Goal: Task Accomplishment & Management: Manage account settings

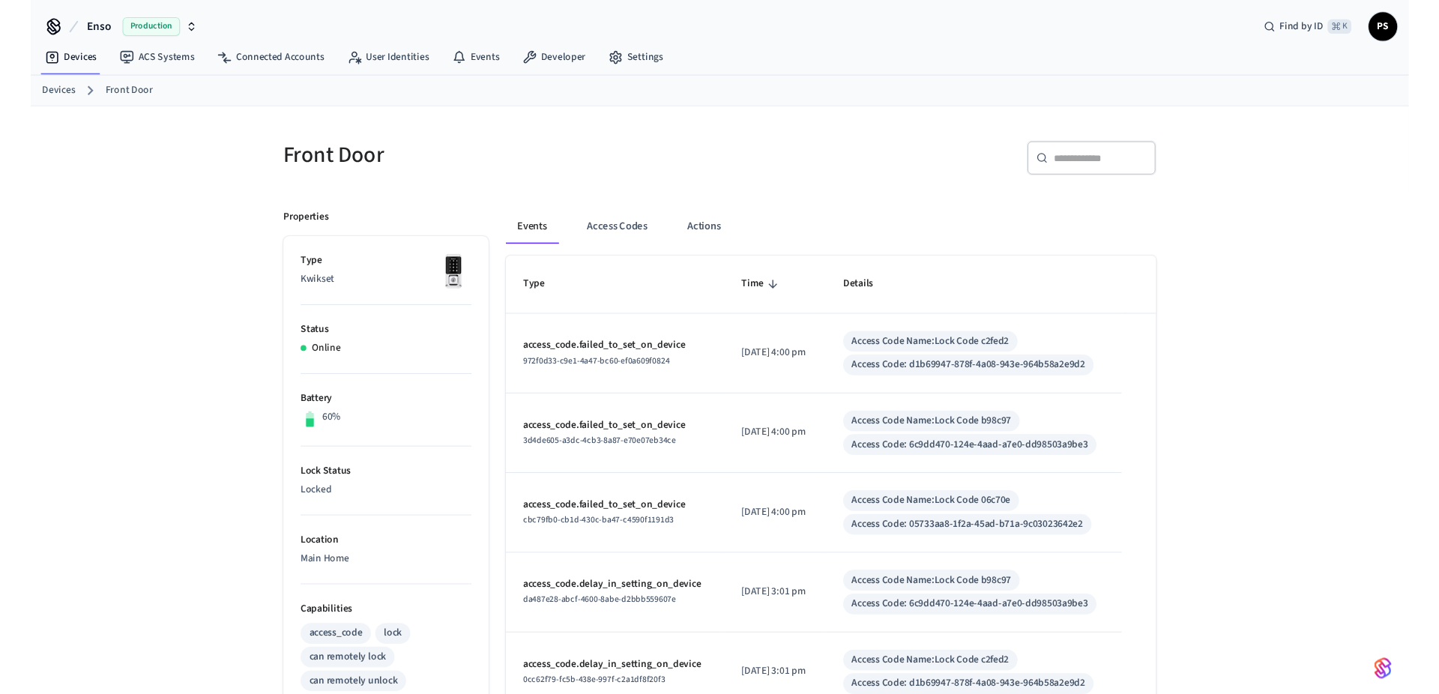
scroll to position [141, 0]
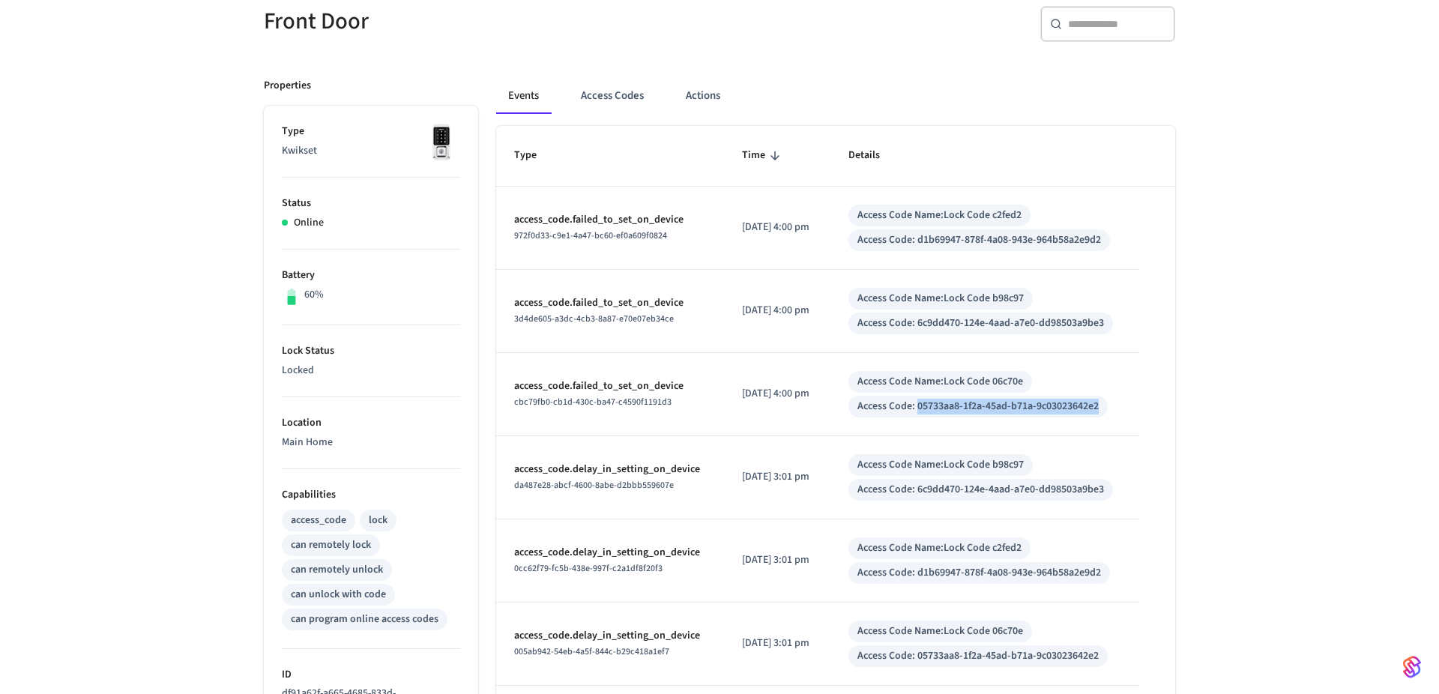
click at [1061, 404] on div "Access Code: 05733aa8-1f2a-45ad-b71a-9c03023642e2" at bounding box center [977, 407] width 241 height 16
click at [636, 90] on button "Access Codes" at bounding box center [612, 96] width 87 height 36
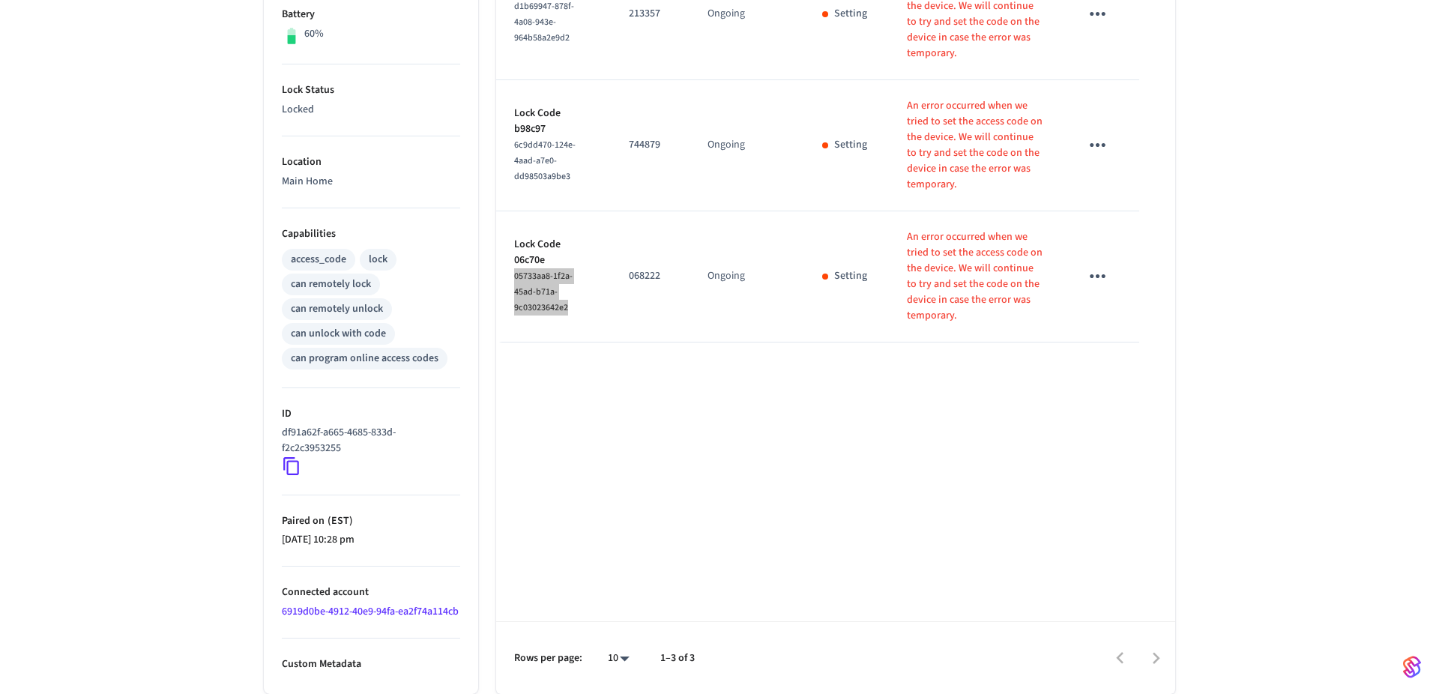
scroll to position [418, 0]
click at [1103, 288] on icon "sticky table" at bounding box center [1097, 276] width 23 height 23
click at [1124, 492] on li "Delete" at bounding box center [1133, 486] width 71 height 40
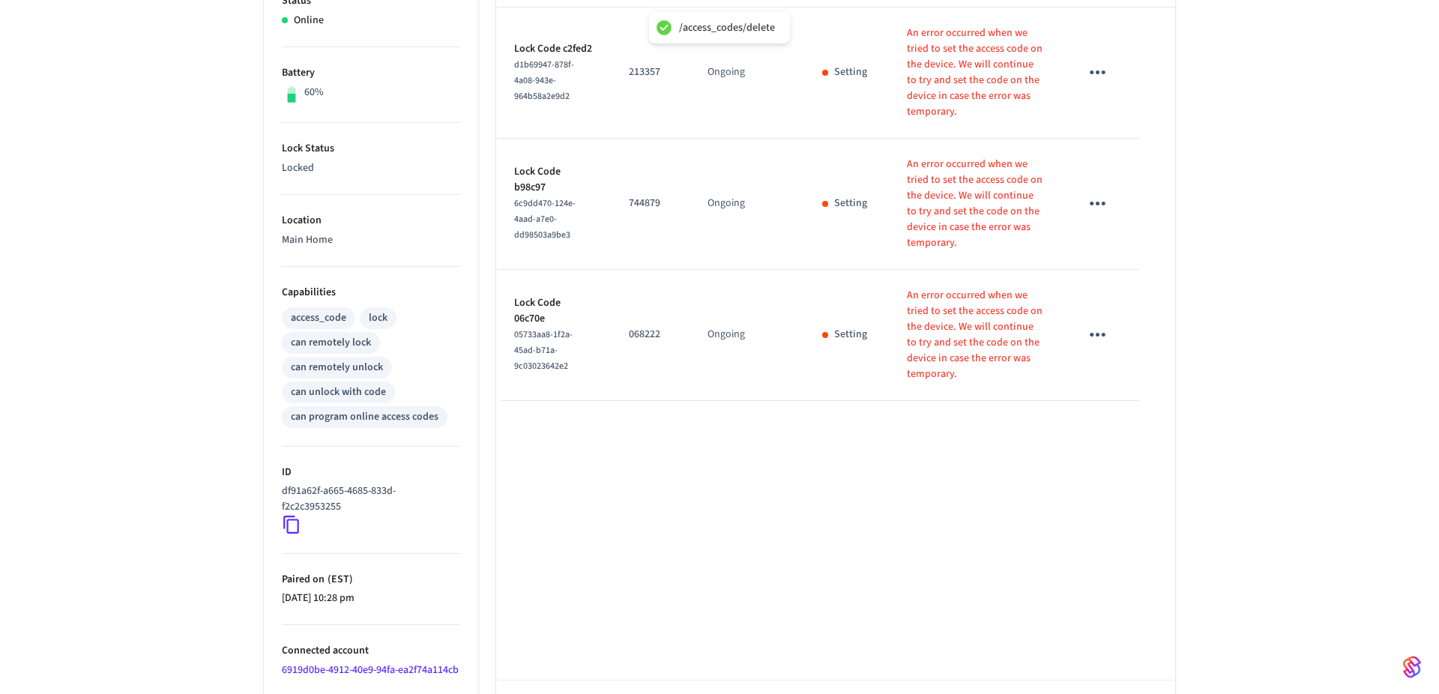
scroll to position [259, 0]
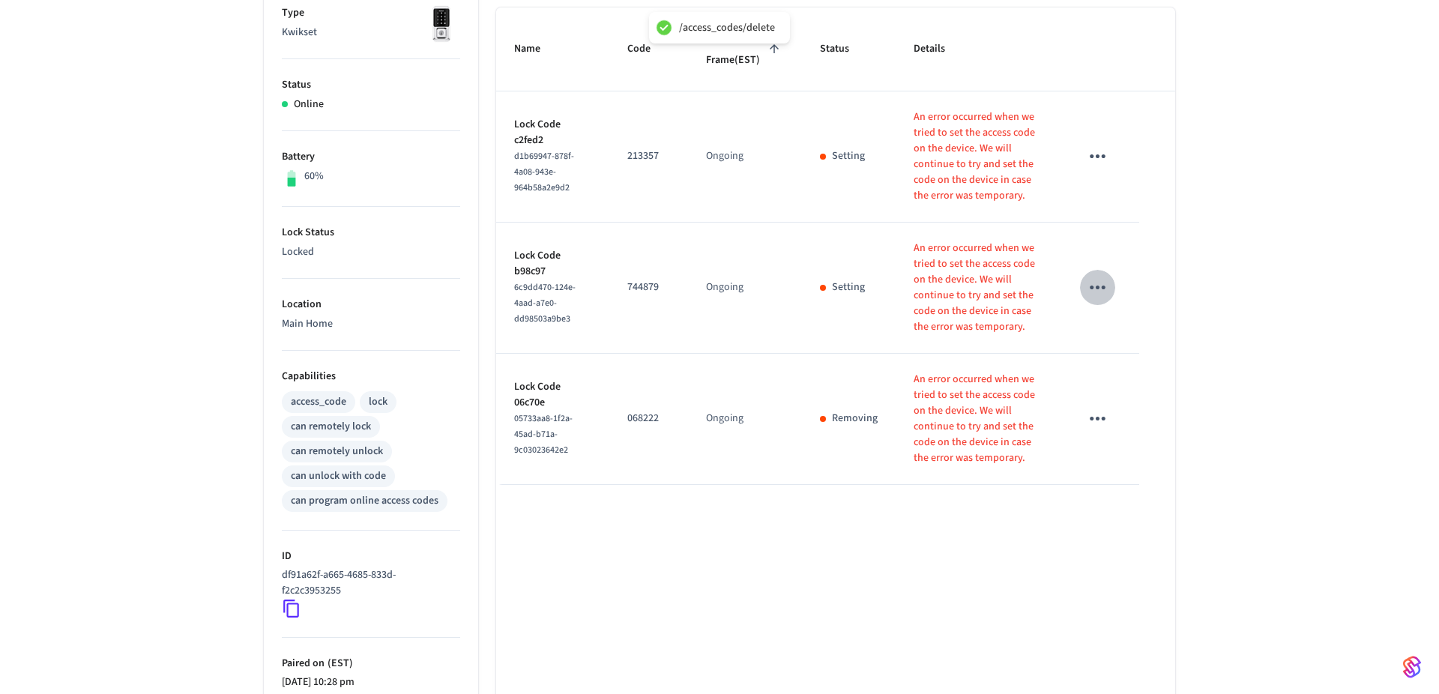
click at [1102, 299] on icon "sticky table" at bounding box center [1097, 287] width 23 height 23
click at [1127, 484] on li "Delete" at bounding box center [1133, 490] width 71 height 40
click at [1085, 223] on td "sticky table" at bounding box center [1100, 156] width 77 height 131
click at [1096, 168] on icon "sticky table" at bounding box center [1097, 156] width 23 height 23
click at [1124, 307] on li "Delete" at bounding box center [1133, 296] width 71 height 40
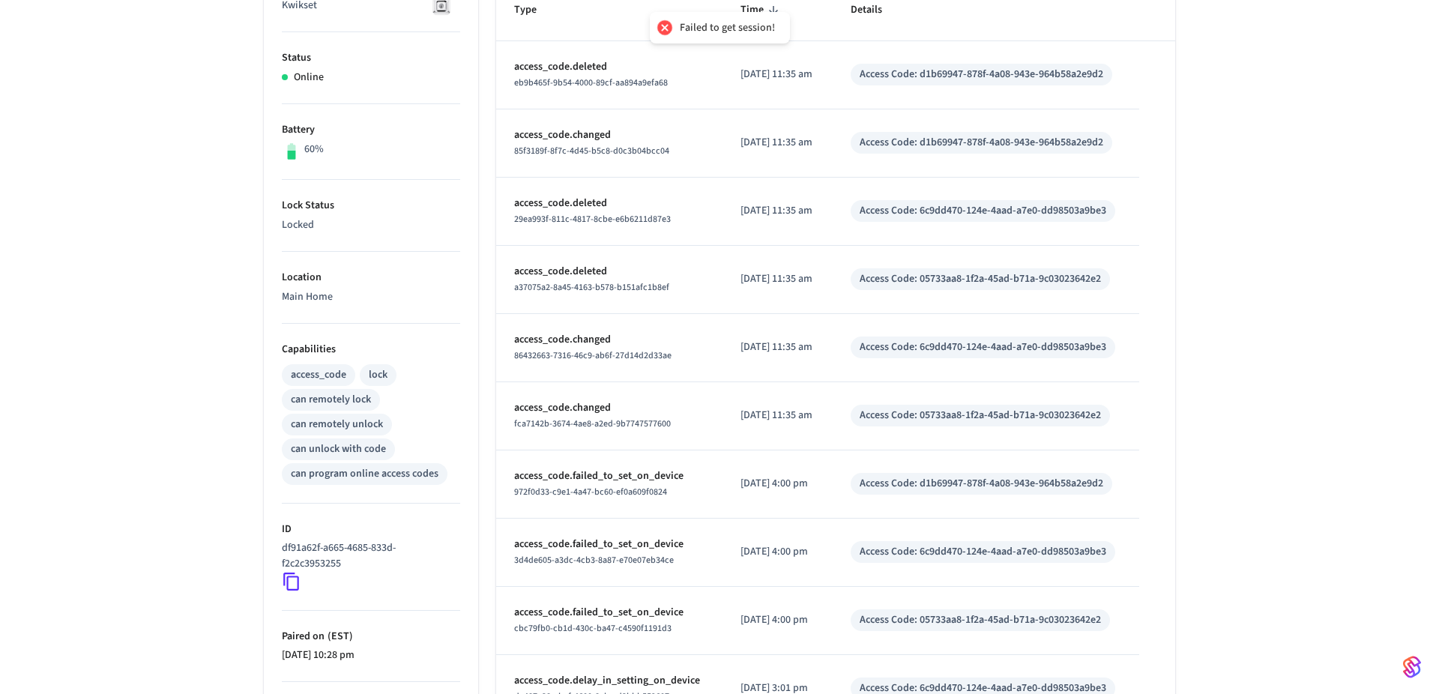
scroll to position [100, 0]
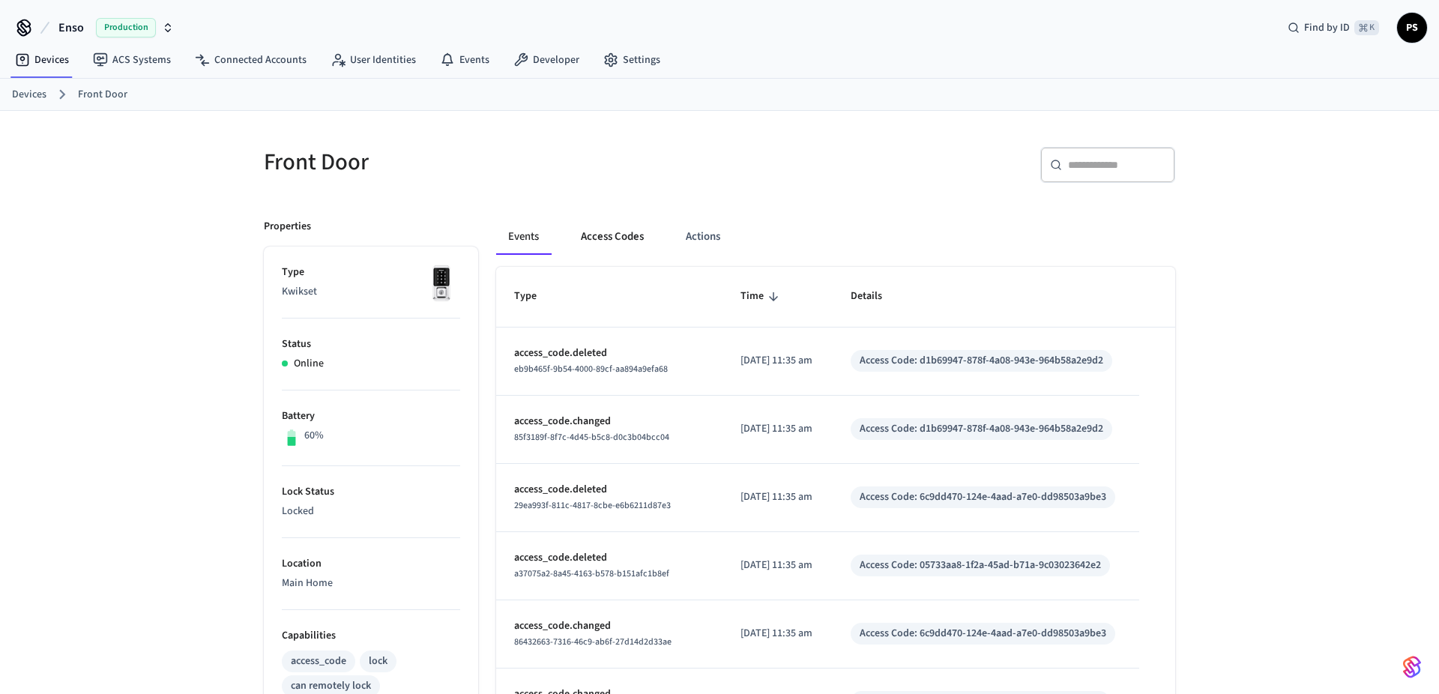
scroll to position [100, 0]
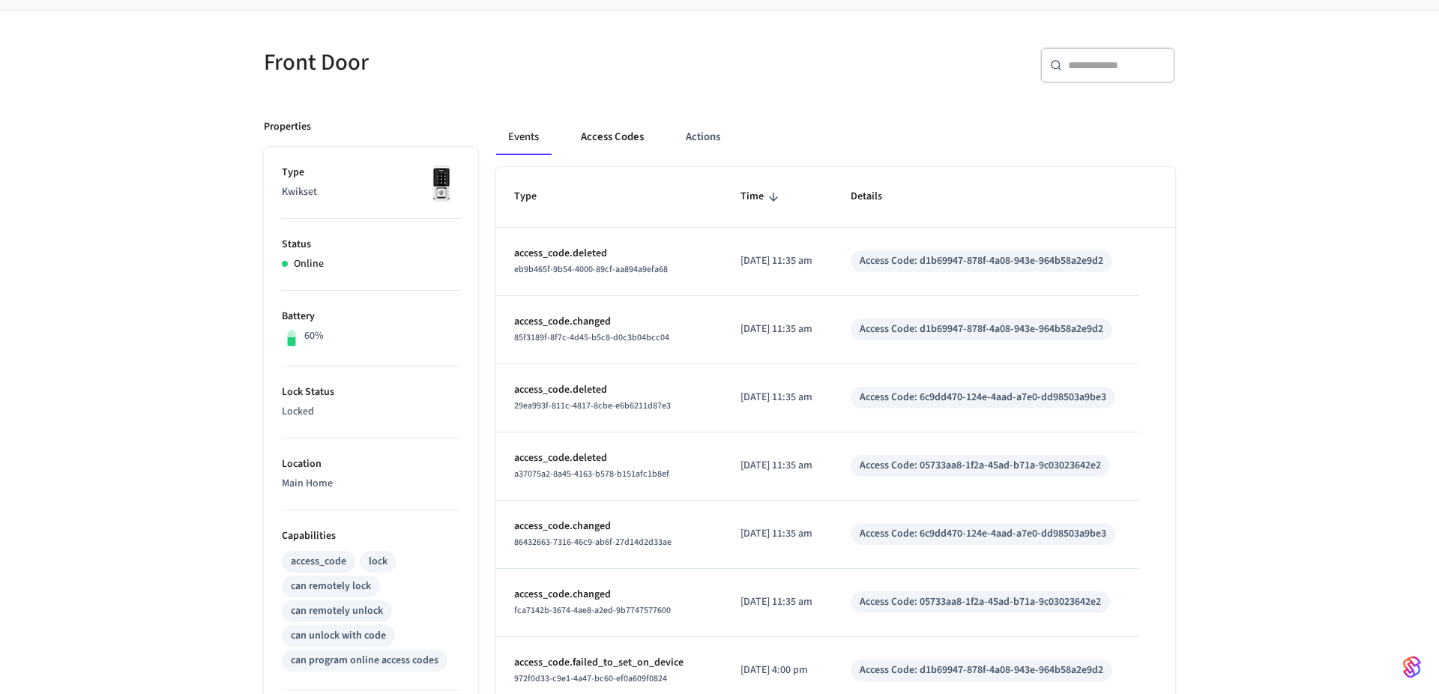
click at [612, 141] on button "Access Codes" at bounding box center [612, 137] width 87 height 36
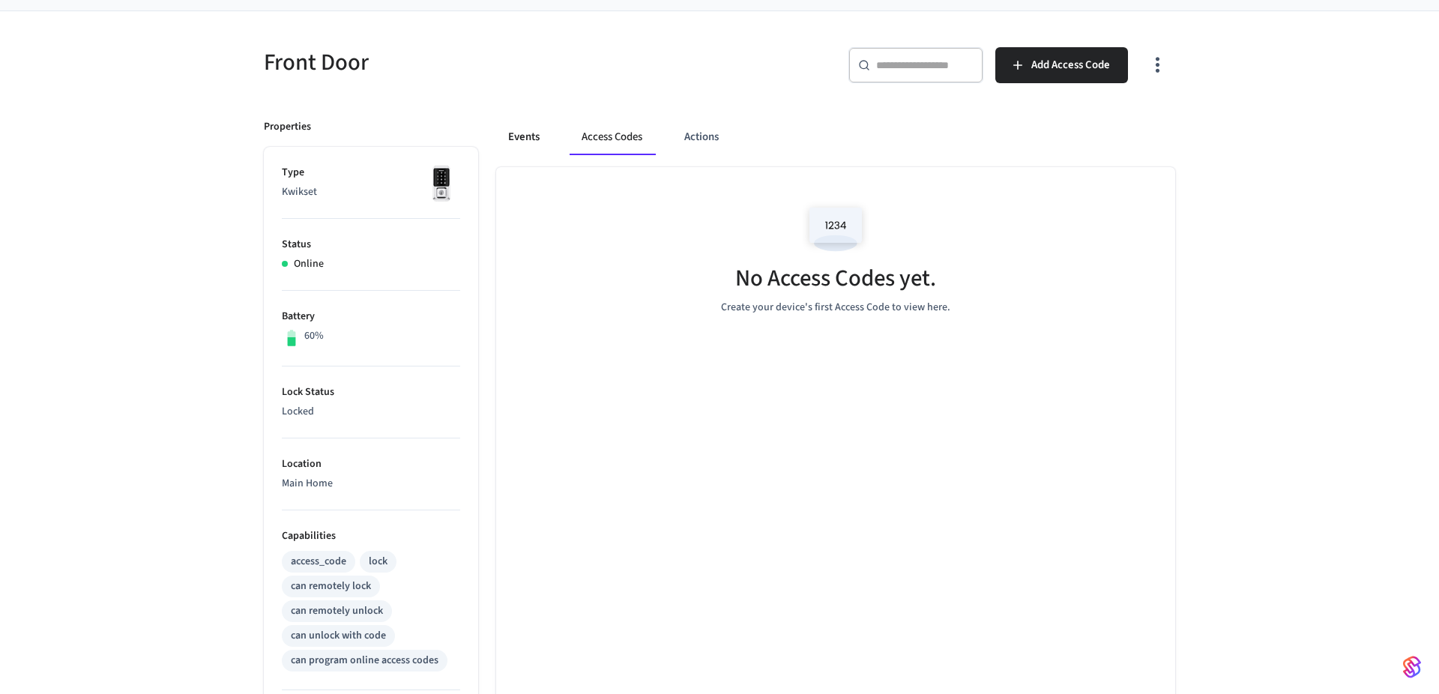
click at [536, 137] on button "Events" at bounding box center [523, 137] width 55 height 36
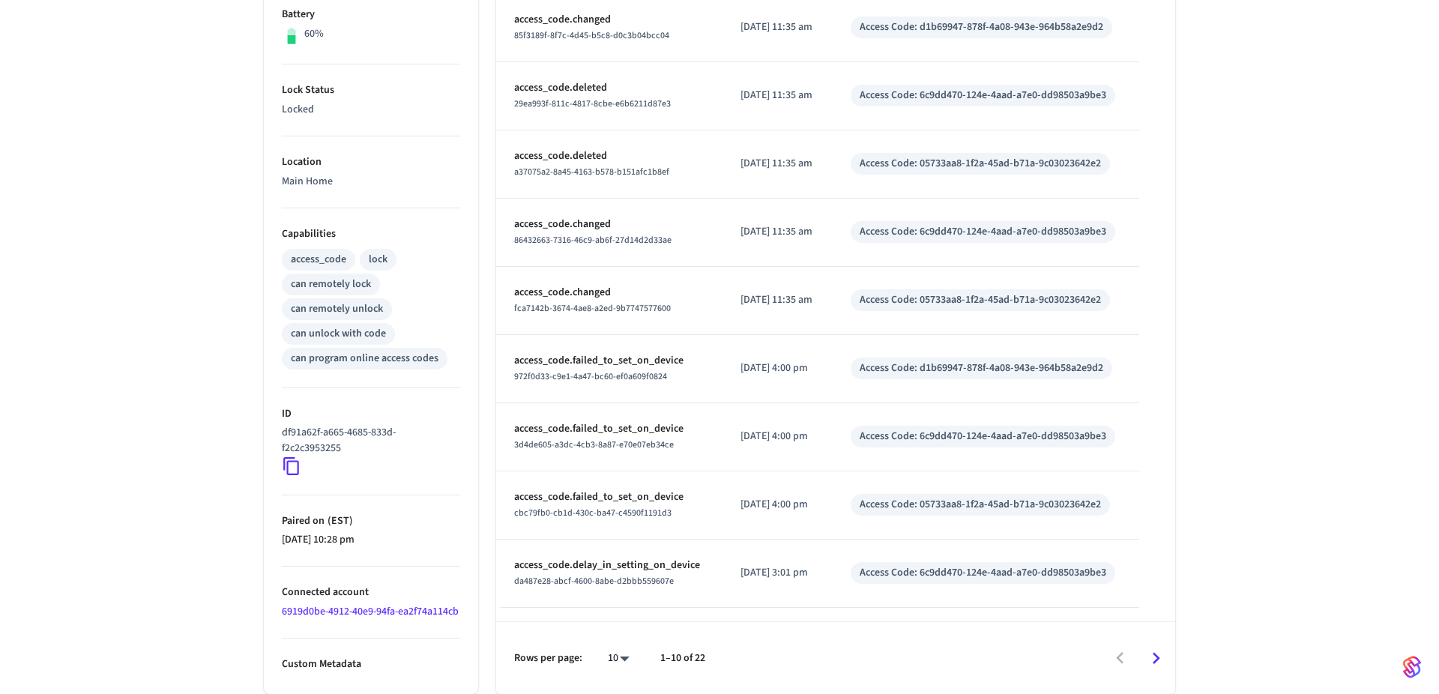
scroll to position [0, 0]
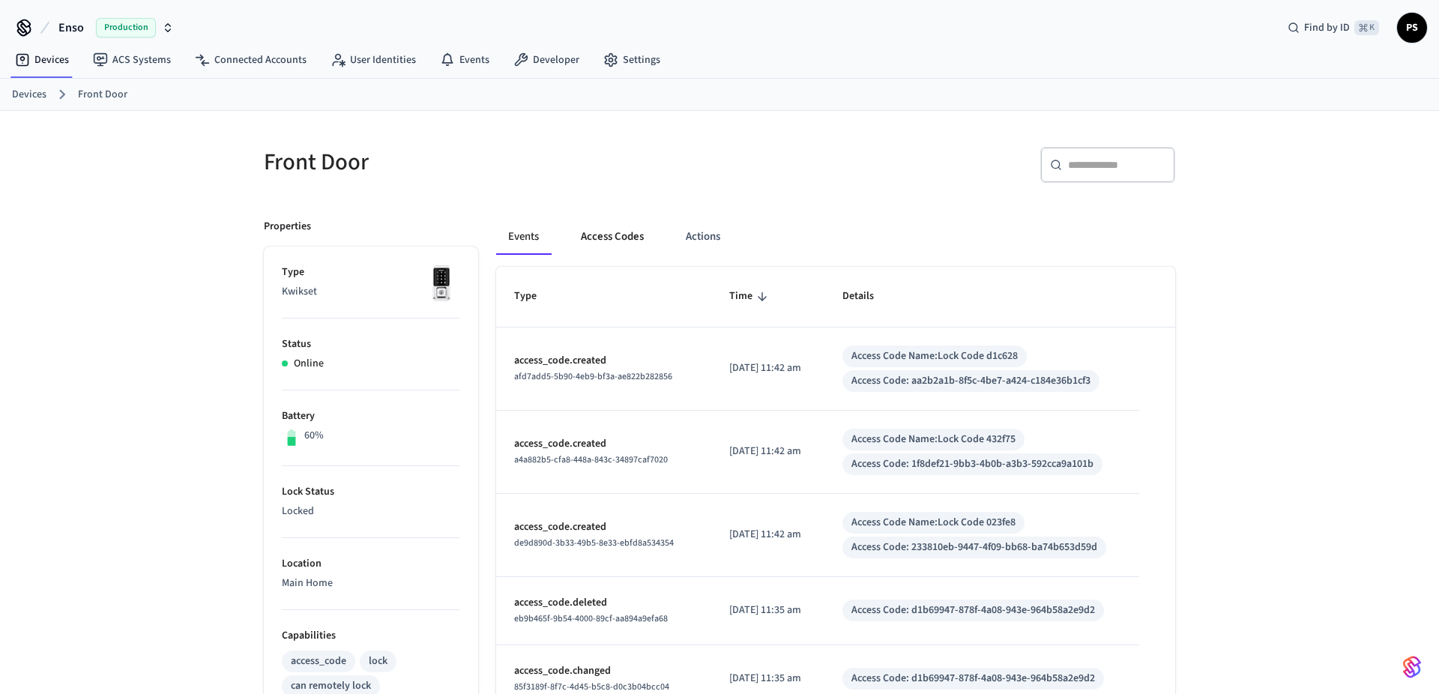
click at [613, 230] on button "Access Codes" at bounding box center [612, 237] width 87 height 36
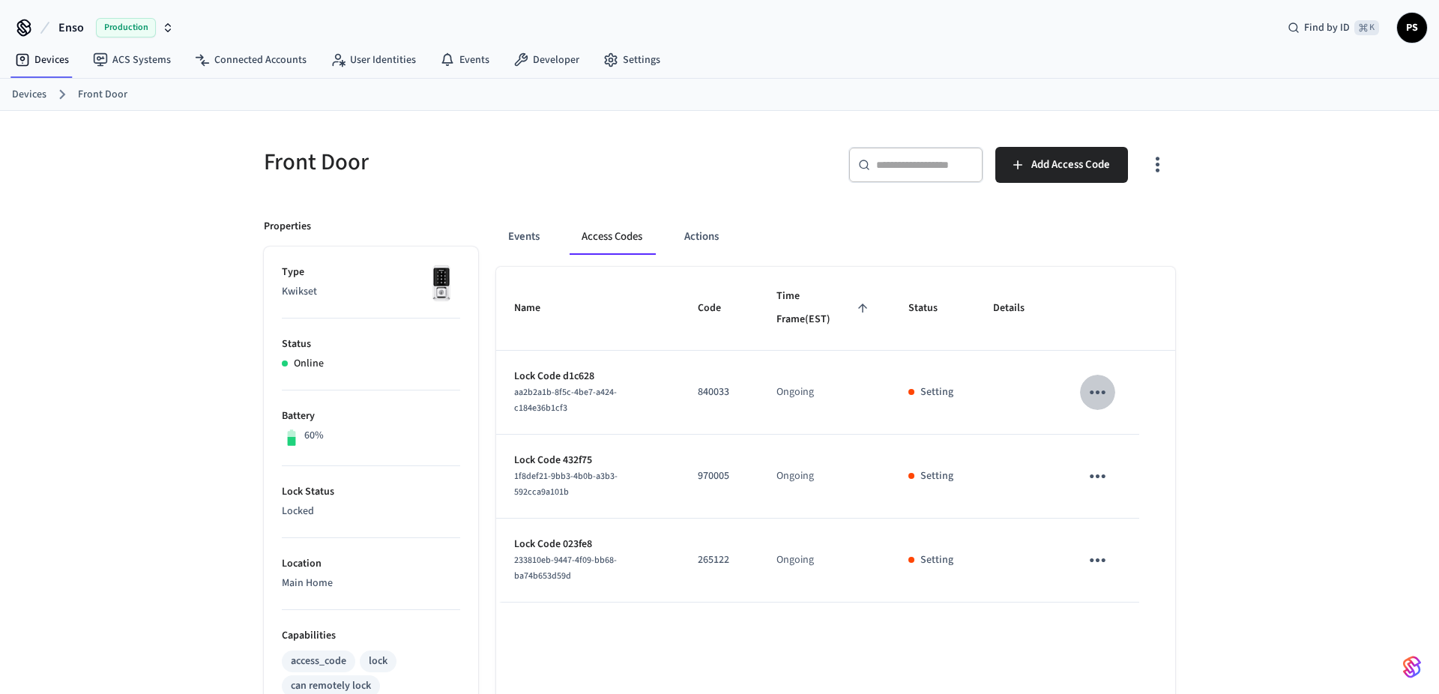
click at [1103, 406] on button "sticky table" at bounding box center [1097, 392] width 35 height 35
click at [1181, 339] on div at bounding box center [719, 347] width 1439 height 694
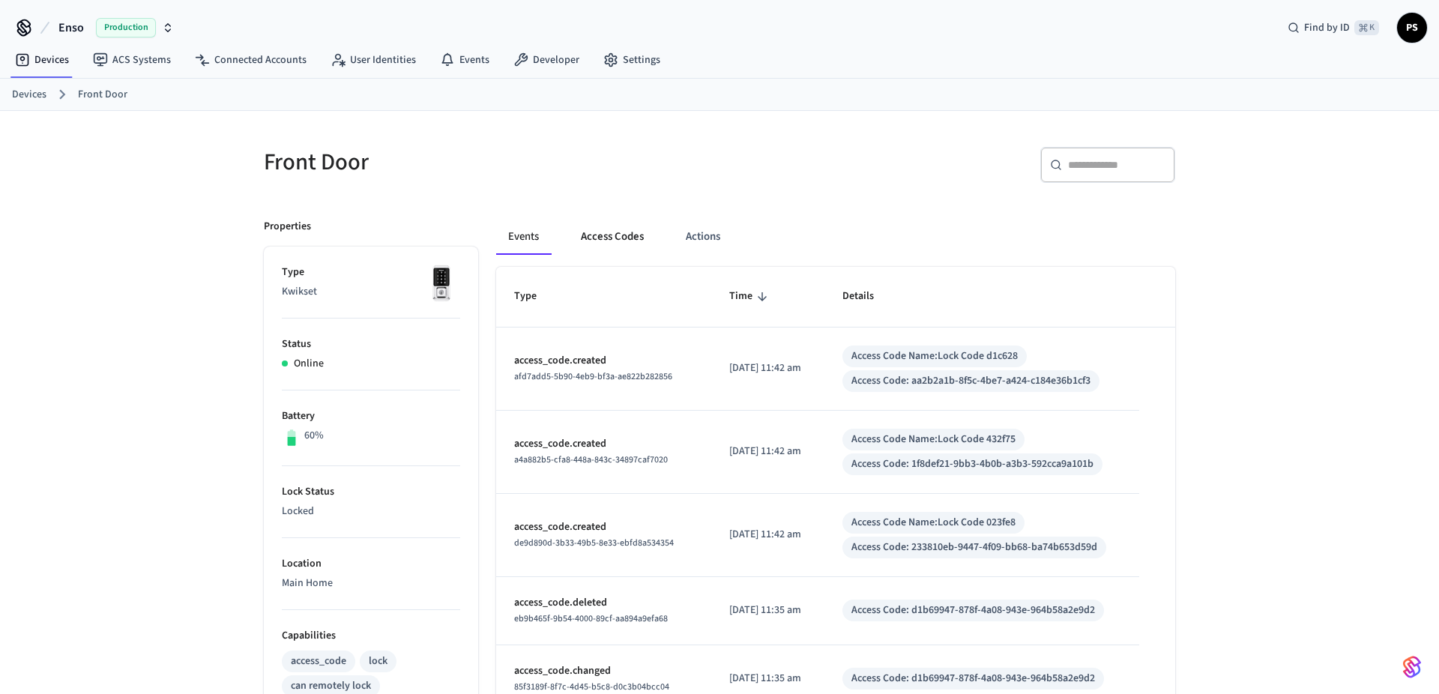
click at [634, 237] on button "Access Codes" at bounding box center [612, 237] width 87 height 36
